Goal: Information Seeking & Learning: Understand process/instructions

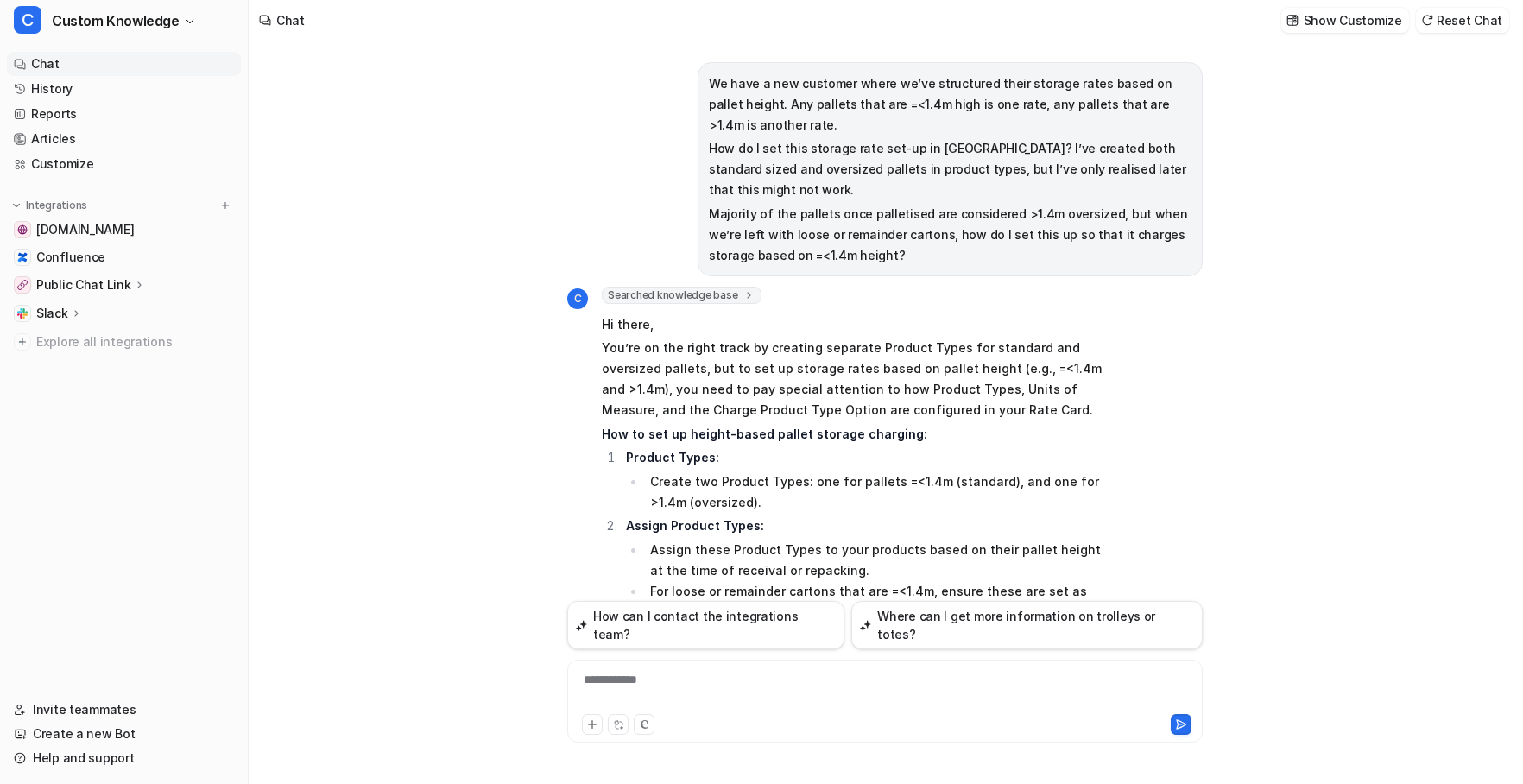
scroll to position [611, 0]
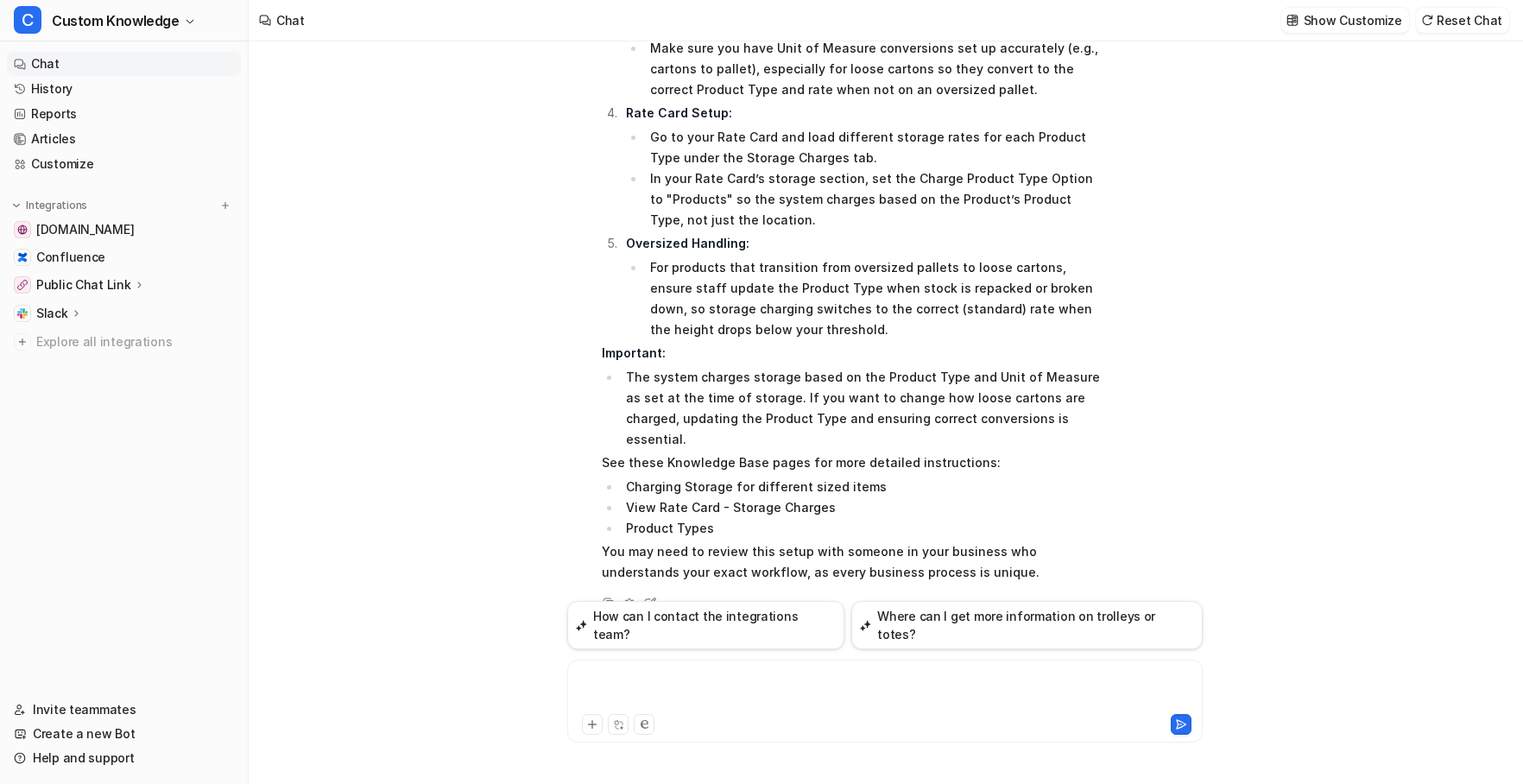
click at [676, 685] on div at bounding box center [885, 691] width 626 height 40
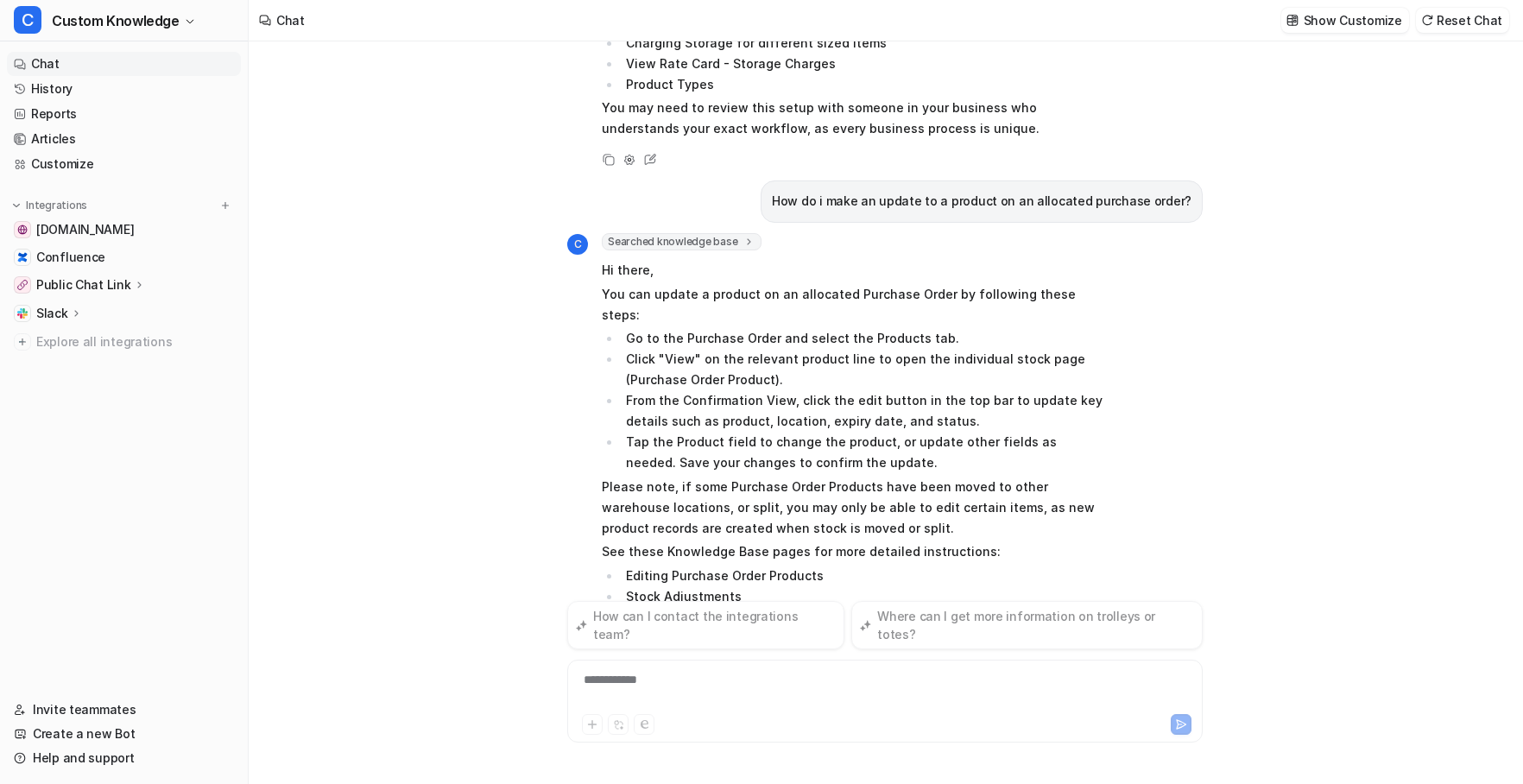
scroll to position [1082, 0]
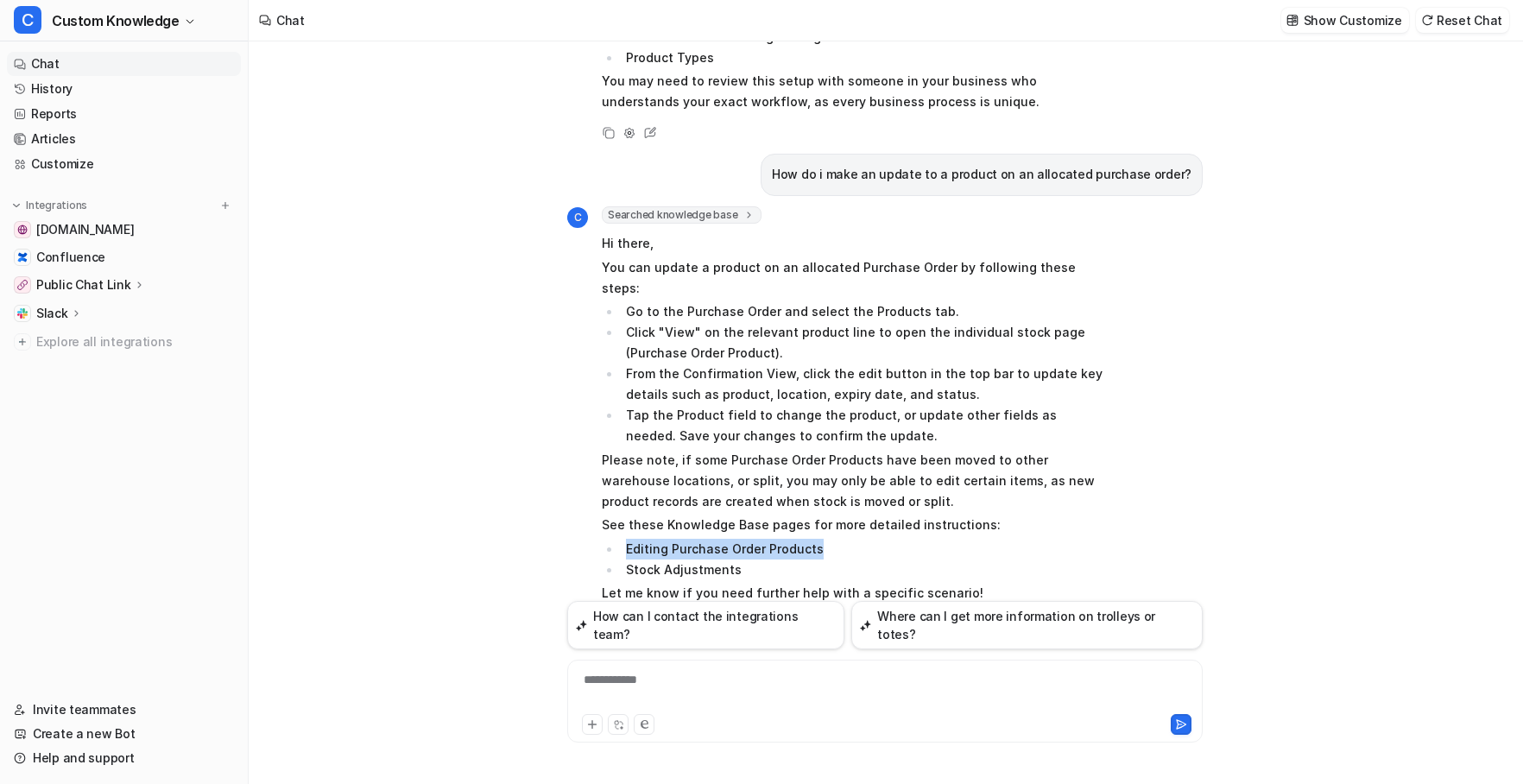
drag, startPoint x: 814, startPoint y: 507, endPoint x: 627, endPoint y: 509, distance: 187.0
click at [627, 539] on li "Editing Purchase Order Products" at bounding box center [864, 549] width 486 height 21
copy li "Editing Purchase Order Products"
click at [746, 672] on div at bounding box center [885, 691] width 626 height 40
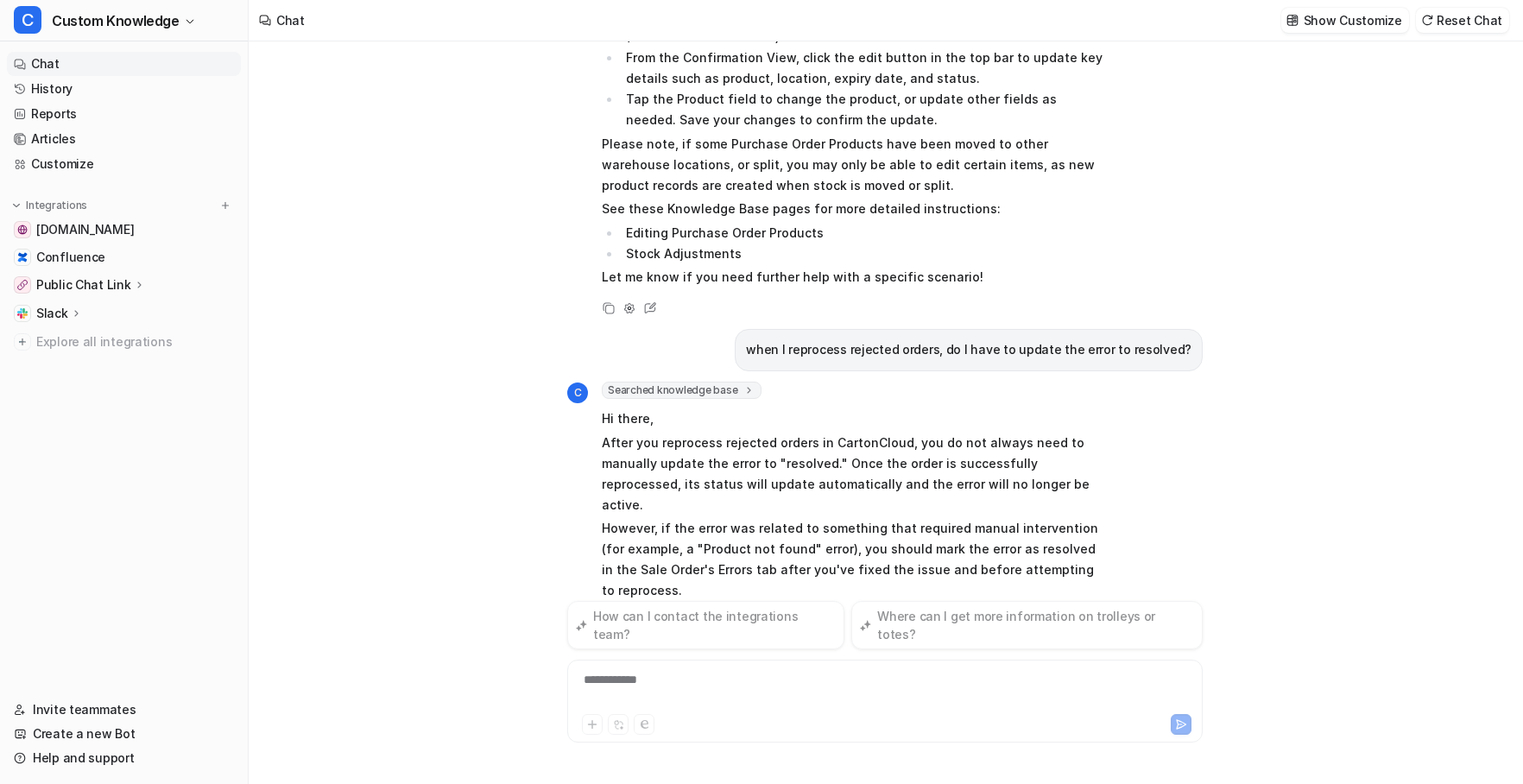
scroll to position [1445, 0]
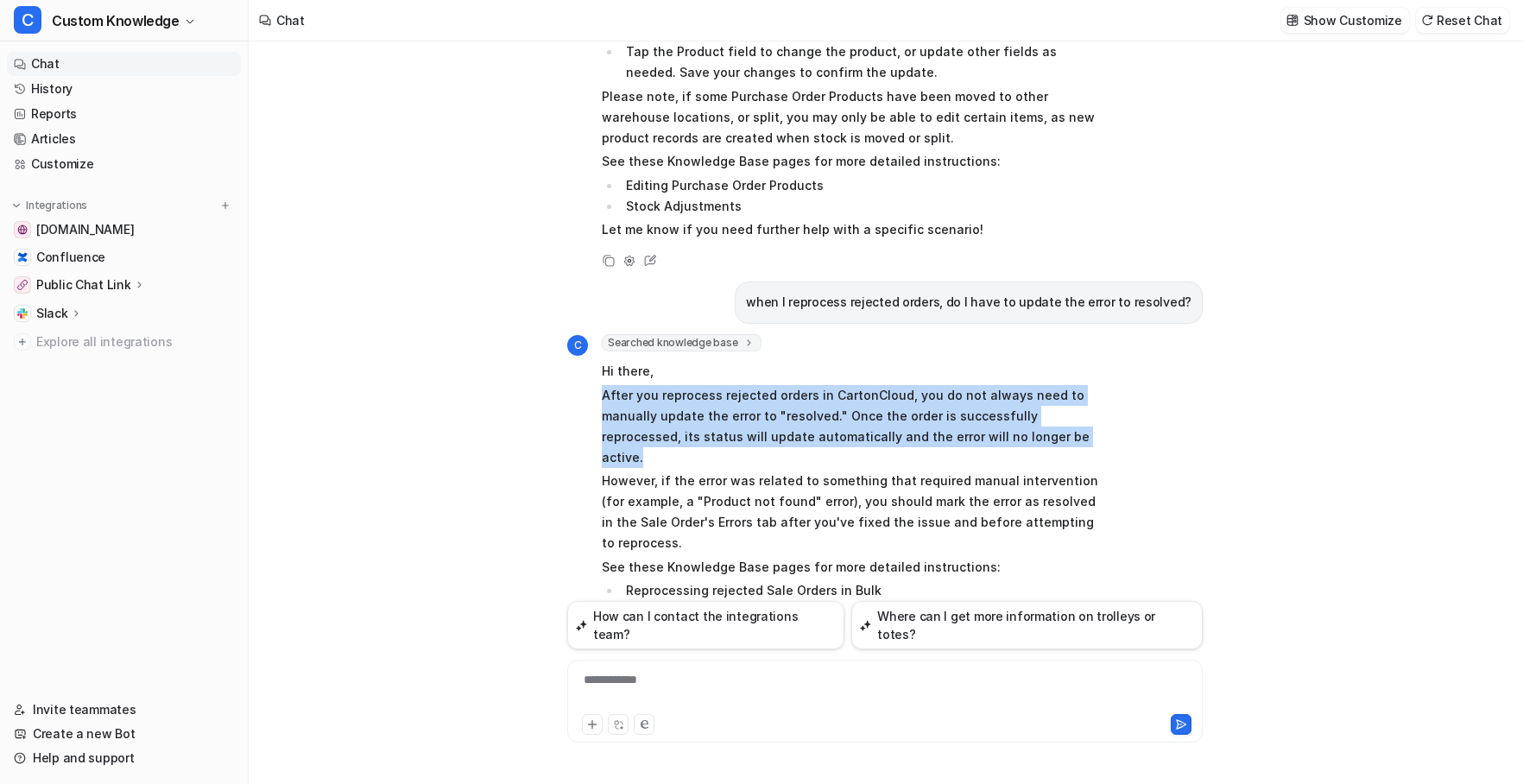
drag, startPoint x: 1003, startPoint y: 394, endPoint x: 605, endPoint y: 358, distance: 399.6
click at [605, 385] on p "After you reprocess rejected orders in CartonCloud, you do not always need to m…" at bounding box center [854, 426] width 505 height 82
